Goal: Information Seeking & Learning: Compare options

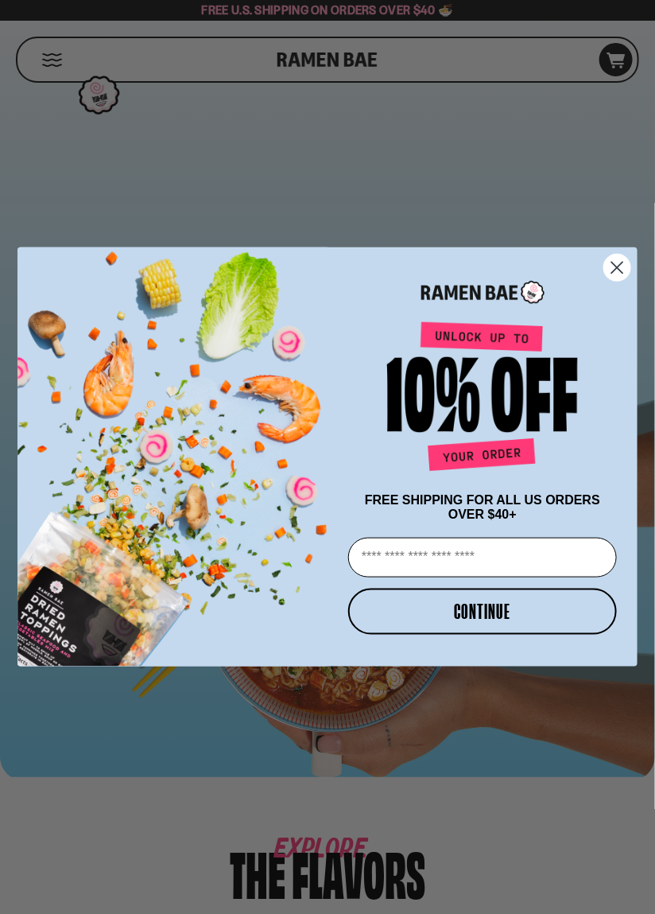
click at [619, 260] on circle "Close dialog" at bounding box center [617, 267] width 26 height 26
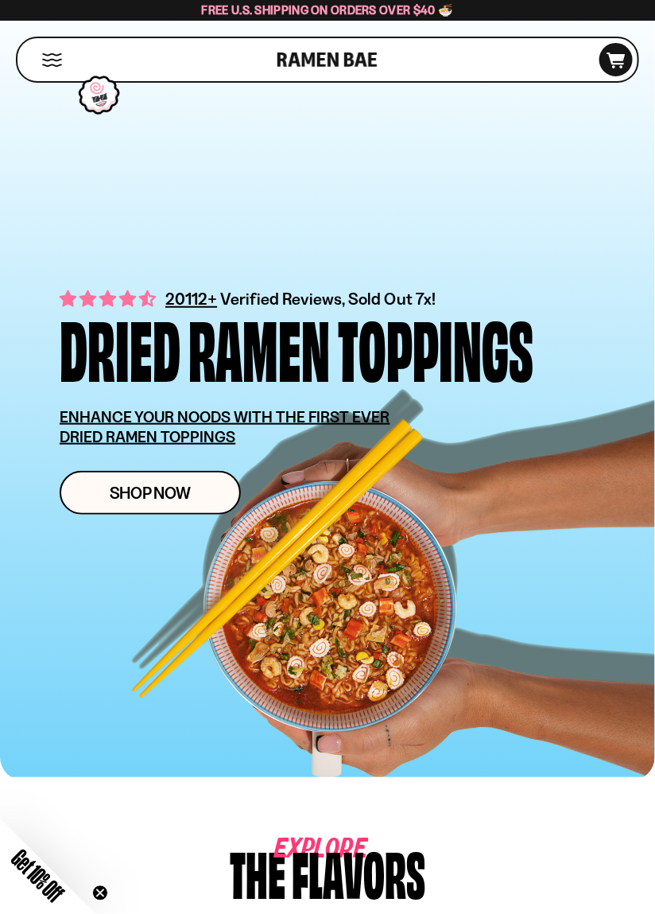
click at [44, 55] on button "Mobile Menu Trigger" at bounding box center [51, 60] width 21 height 14
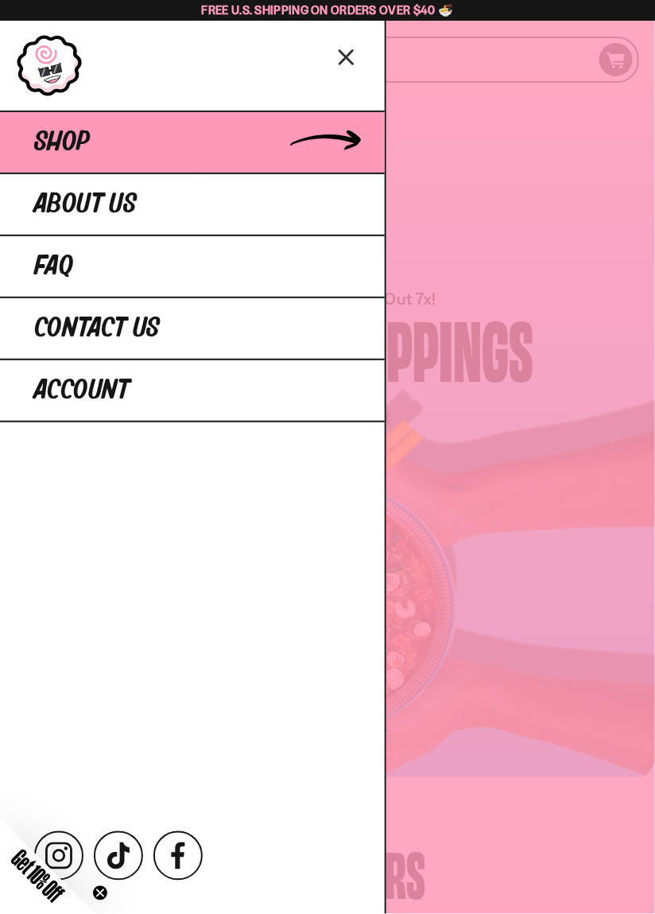
click at [51, 142] on span "Shop" at bounding box center [62, 142] width 56 height 29
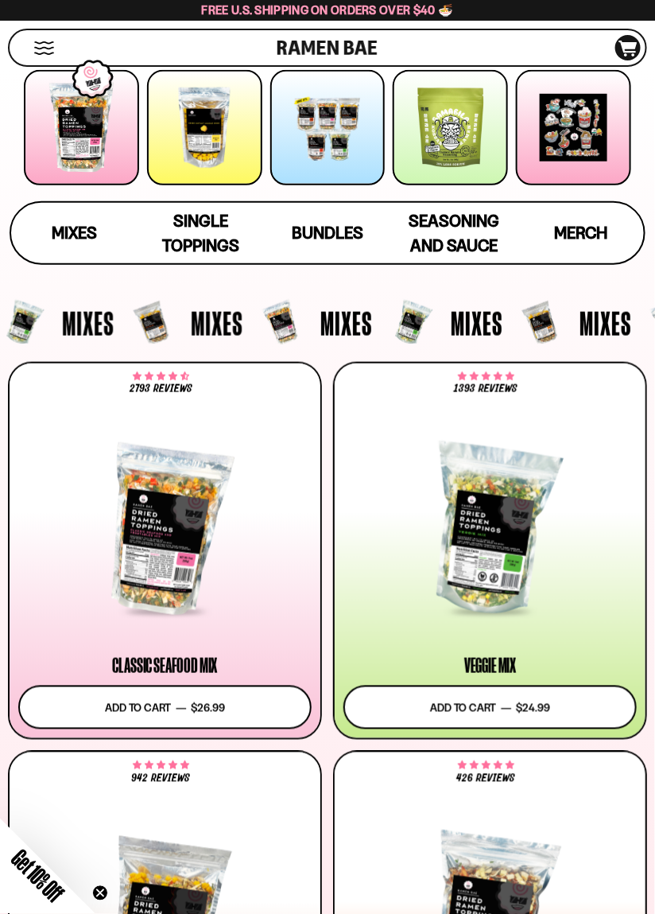
click at [75, 331] on span "Mixes" at bounding box center [88, 322] width 52 height 33
click at [68, 258] on link "Mixes" at bounding box center [74, 233] width 126 height 60
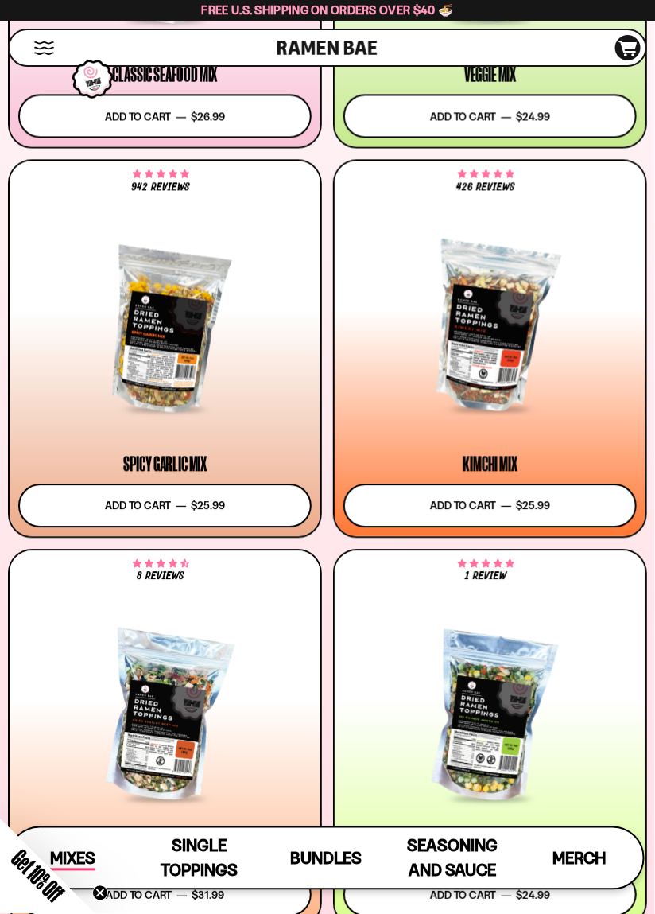
scroll to position [748, 0]
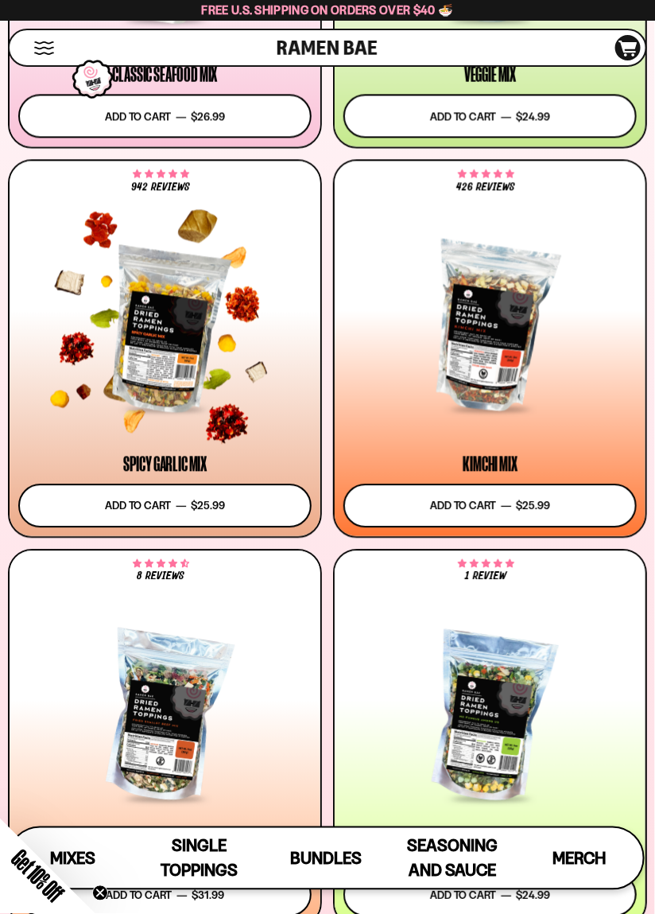
click at [134, 328] on div at bounding box center [164, 328] width 293 height 166
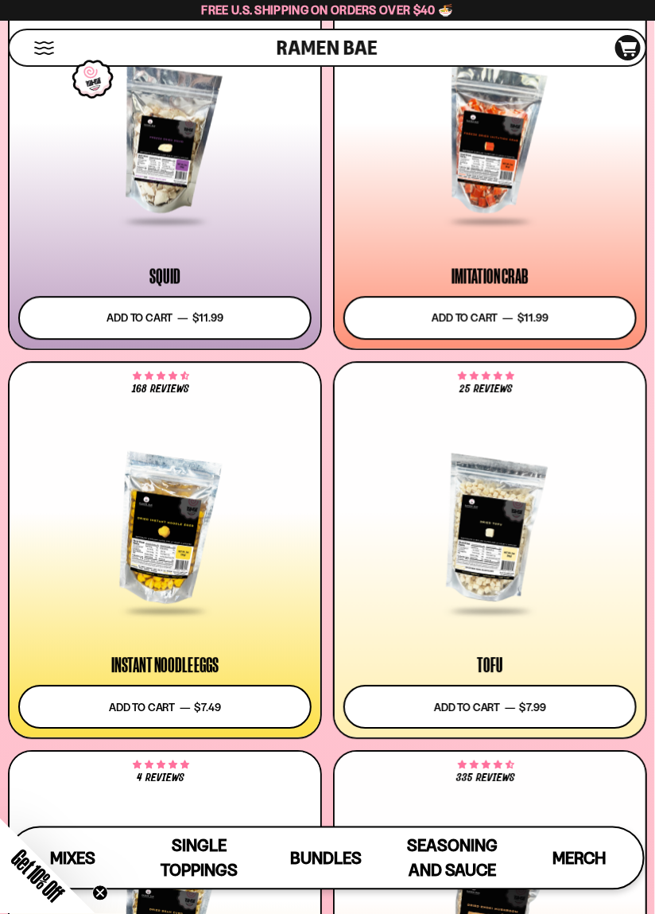
scroll to position [2154, 0]
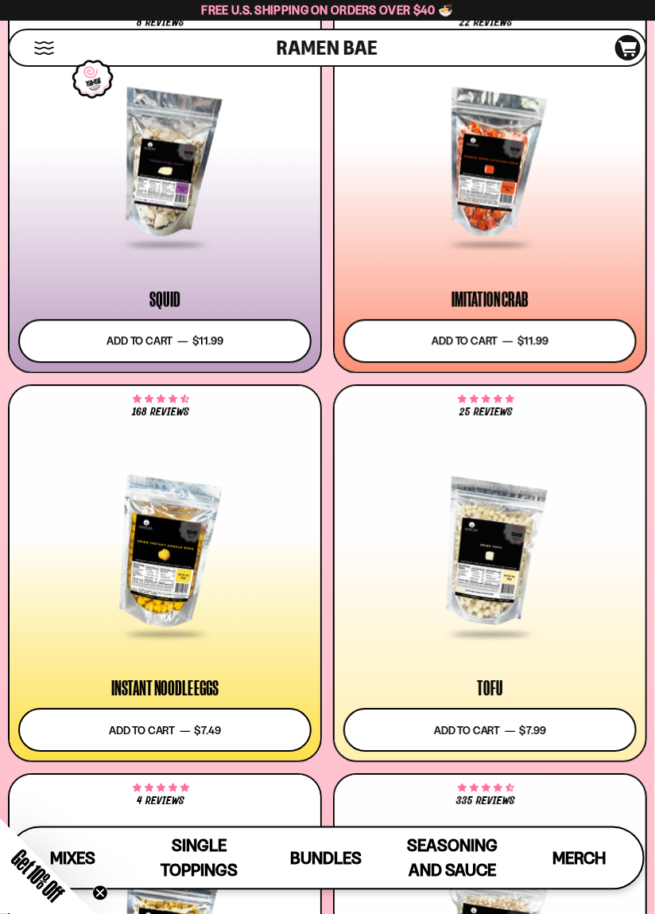
click at [516, 604] on div at bounding box center [490, 552] width 293 height 166
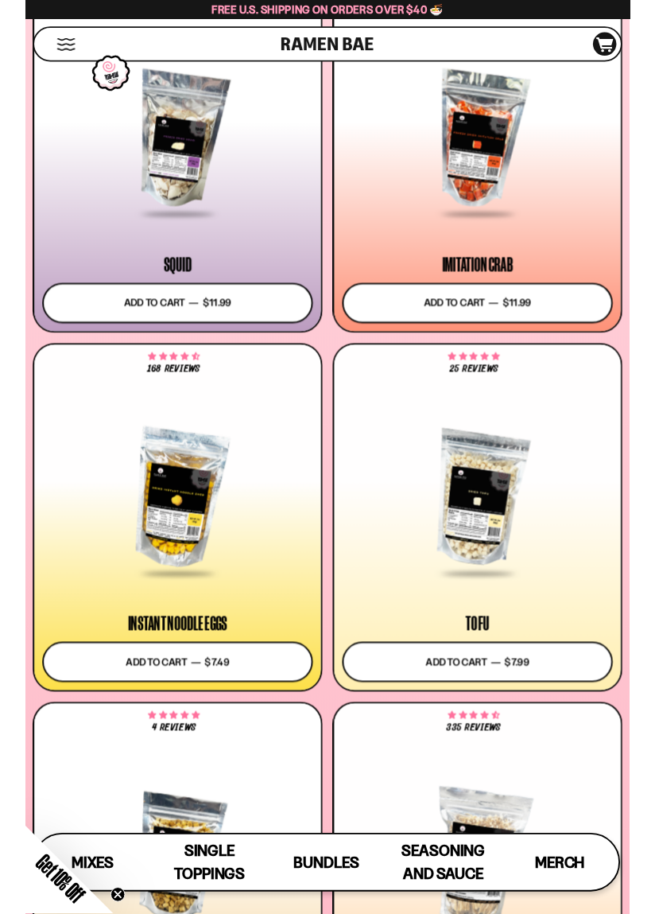
scroll to position [2231, 0]
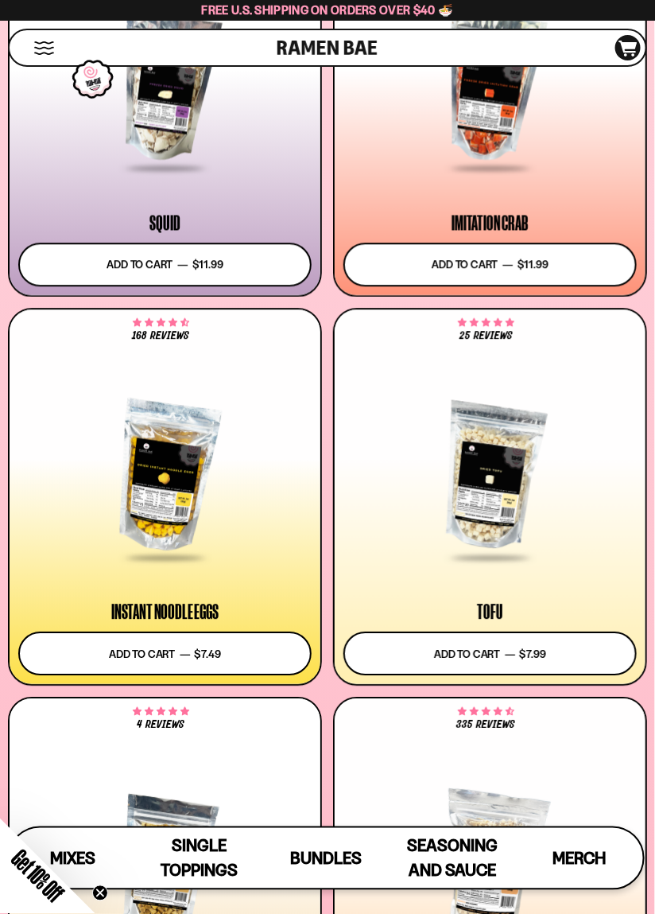
click at [175, 492] on div at bounding box center [164, 476] width 293 height 166
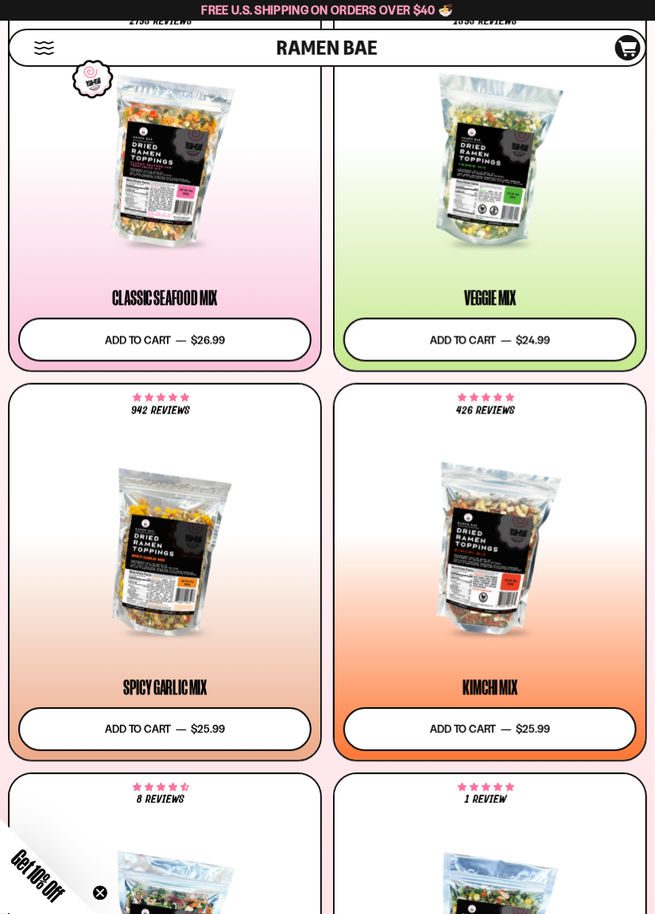
scroll to position [526, 0]
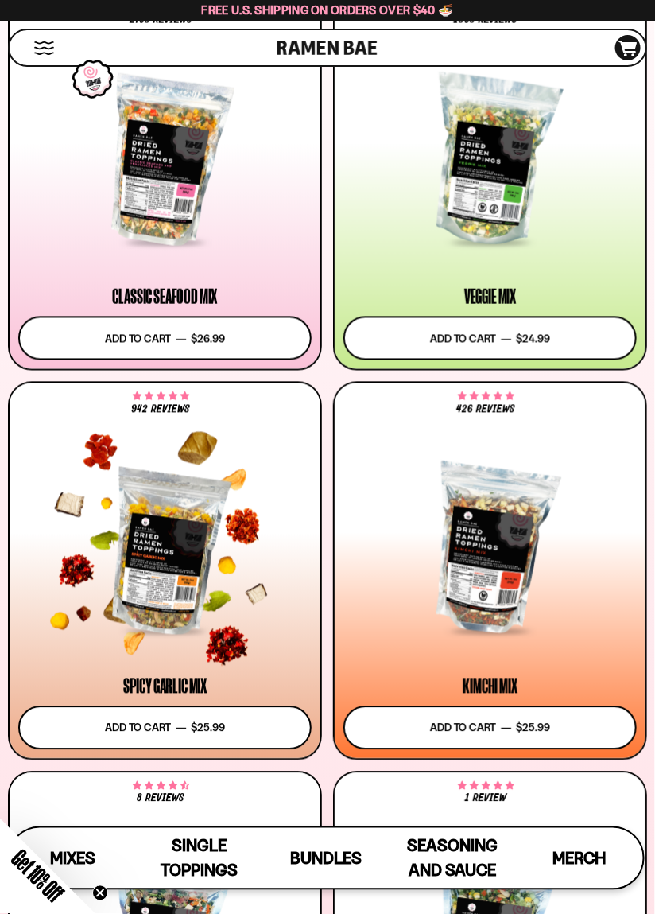
click at [212, 590] on div at bounding box center [164, 551] width 293 height 166
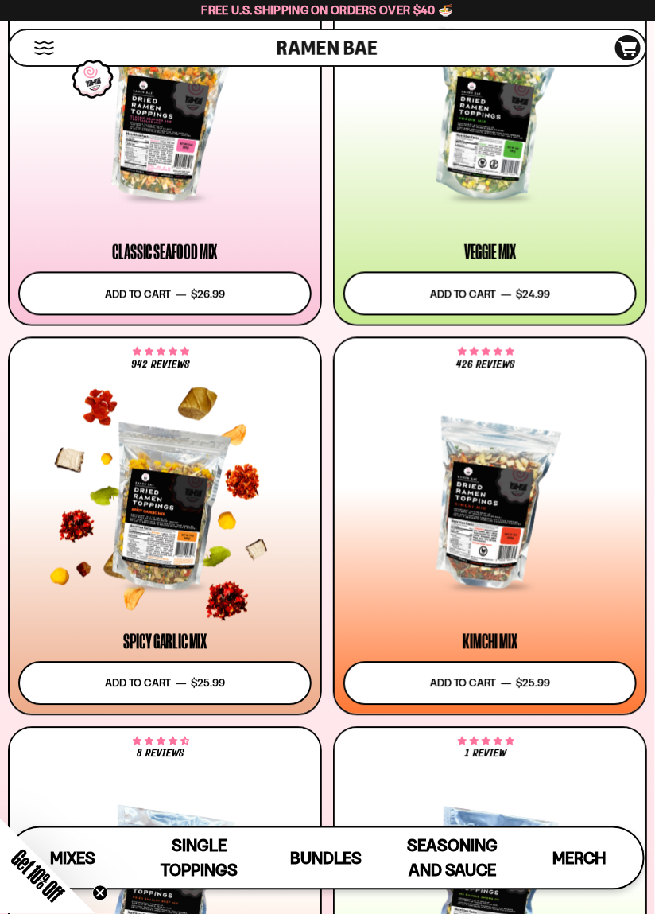
scroll to position [602, 0]
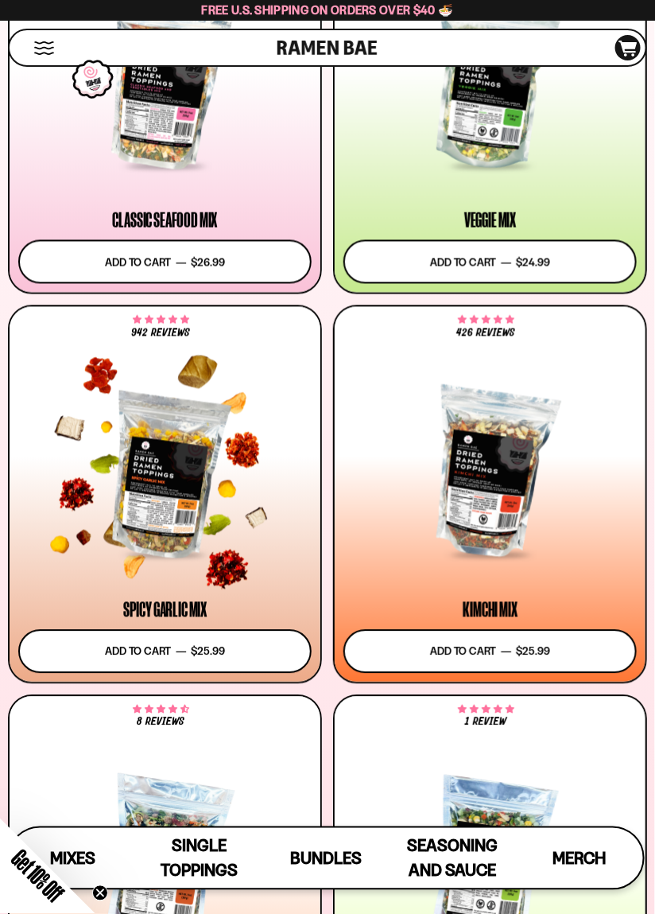
click at [145, 418] on div at bounding box center [164, 474] width 293 height 166
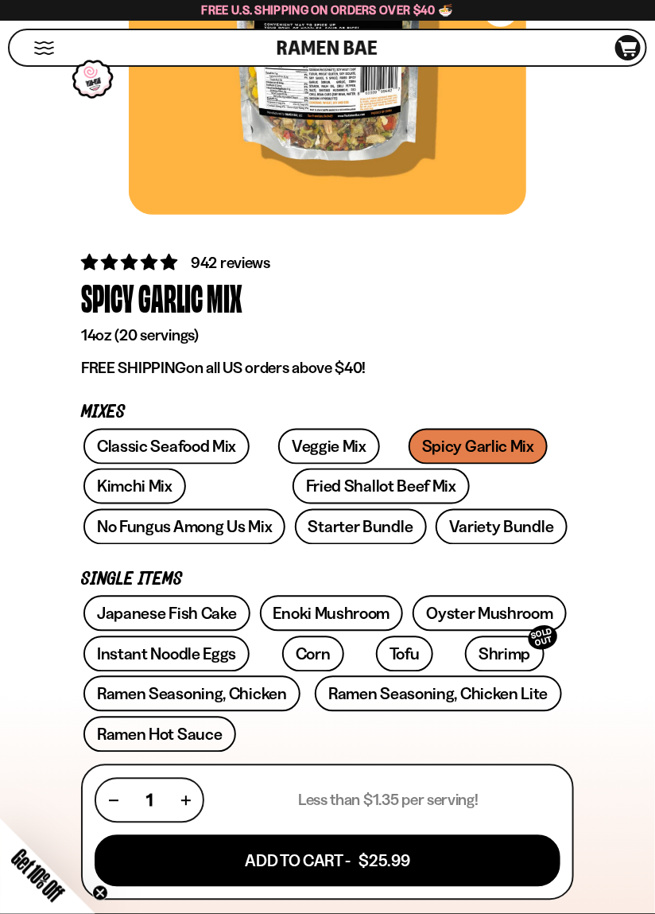
scroll to position [299, 0]
click at [328, 486] on link "Fried Shallot Beef Mix" at bounding box center [381, 486] width 177 height 36
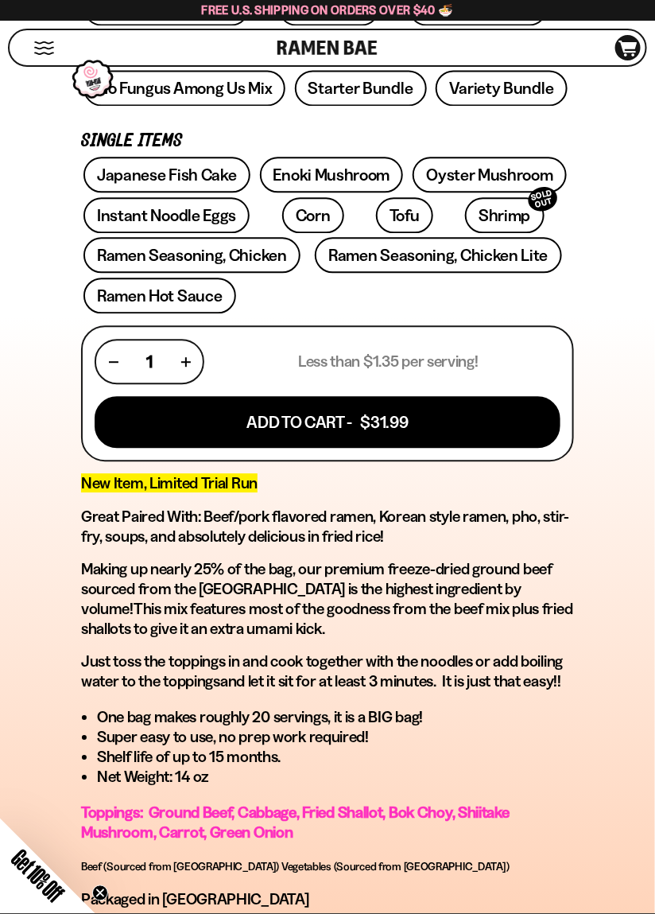
scroll to position [748, 0]
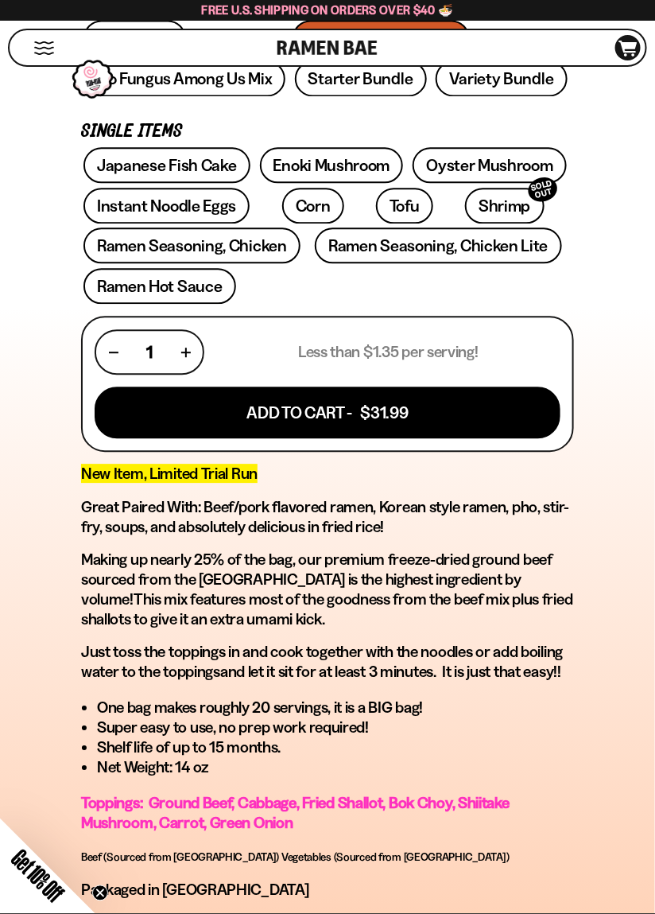
click at [363, 805] on span "Toppings: Ground Beef, Cabbage, Fried Shallot, Bok Choy, Shiitake Mushroom, Car…" at bounding box center [295, 812] width 429 height 39
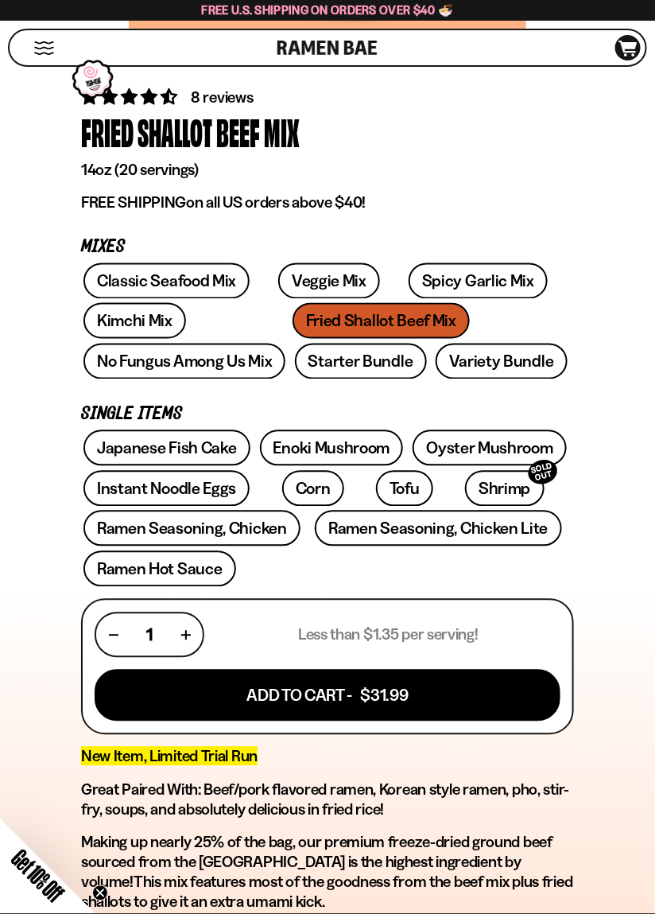
scroll to position [477, 0]
